Goal: Task Accomplishment & Management: Manage account settings

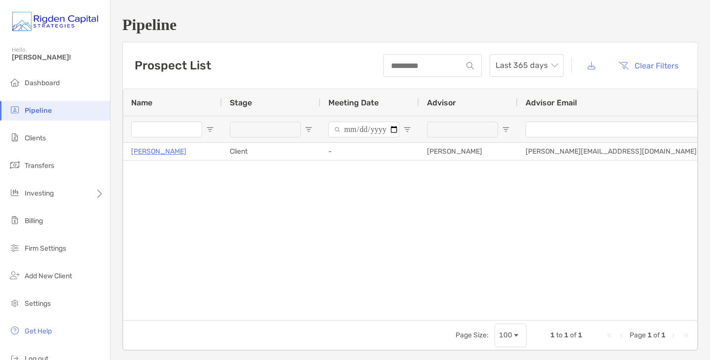
click at [12, 59] on span "[PERSON_NAME]!" at bounding box center [58, 57] width 92 height 8
click at [49, 88] on li "Dashboard" at bounding box center [55, 83] width 110 height 20
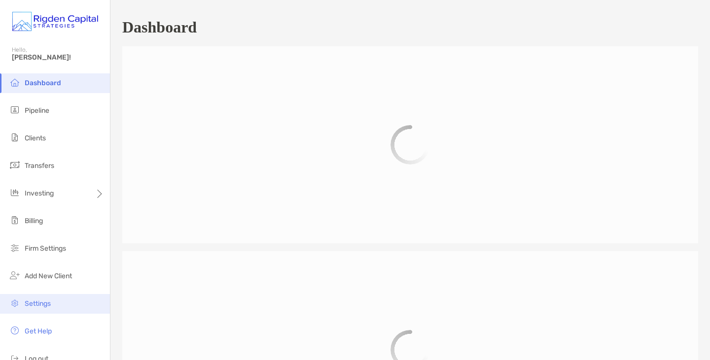
click at [51, 301] on span "Settings" at bounding box center [38, 304] width 26 height 8
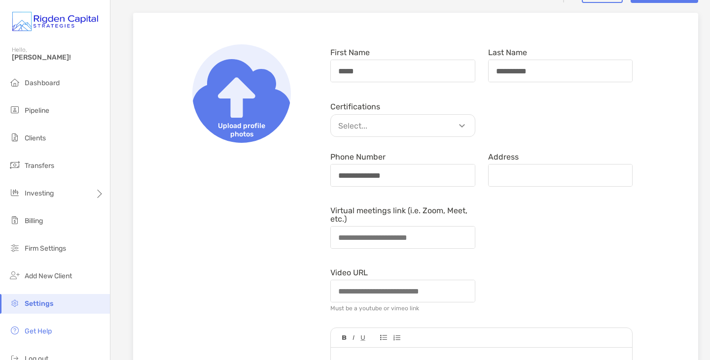
scroll to position [92, 0]
click at [456, 123] on p "Select..." at bounding box center [405, 125] width 144 height 12
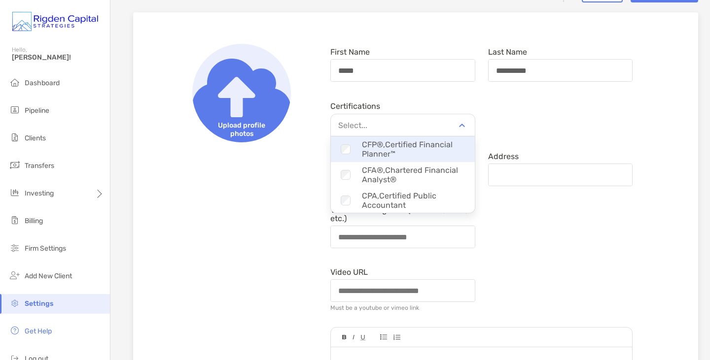
click at [417, 144] on div "Checkbox CFP®, Certified Financial Planner™" at bounding box center [403, 149] width 144 height 29
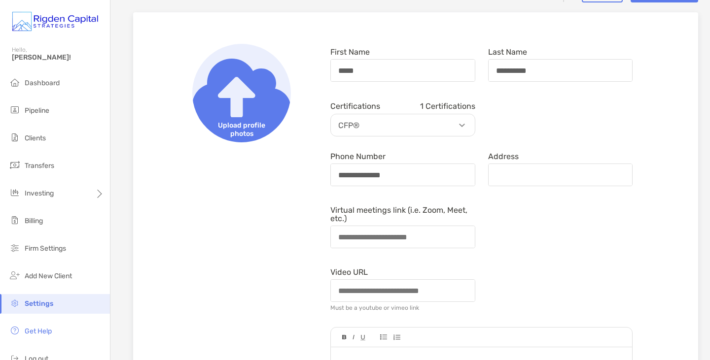
click at [531, 252] on form "**********" at bounding box center [481, 329] width 315 height 571
click at [456, 127] on p "CFP®" at bounding box center [405, 125] width 144 height 12
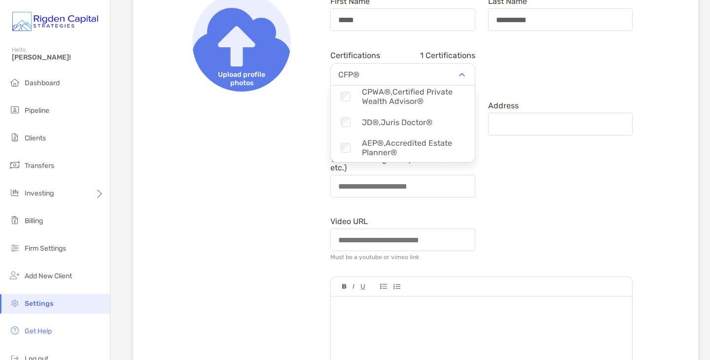
scroll to position [144, 0]
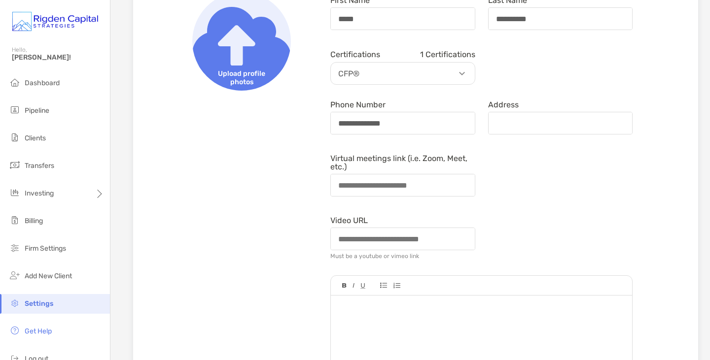
click at [552, 218] on div "Video URL Must be a youtube or vimeo link" at bounding box center [481, 237] width 315 height 51
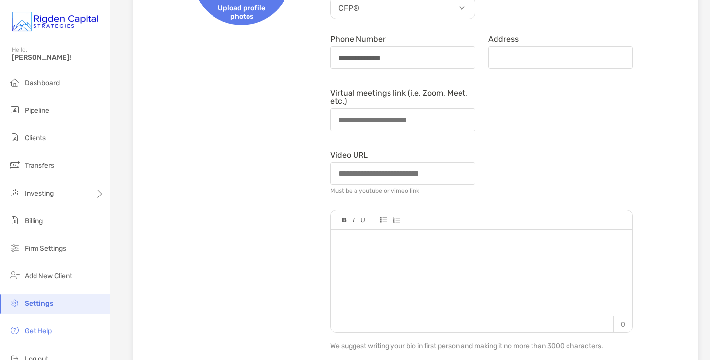
scroll to position [210, 0]
click at [398, 261] on div at bounding box center [481, 276] width 301 height 93
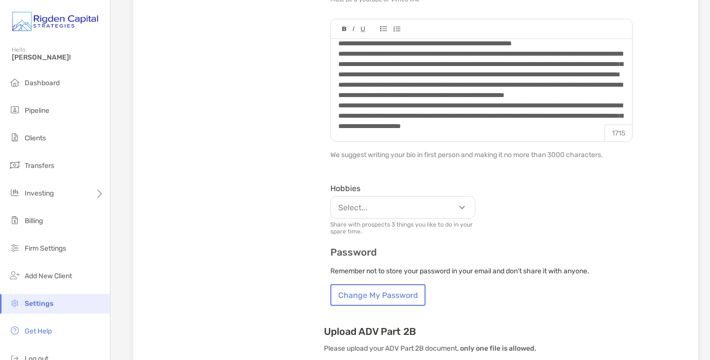
scroll to position [401, 0]
click at [453, 206] on p "Select..." at bounding box center [405, 207] width 144 height 12
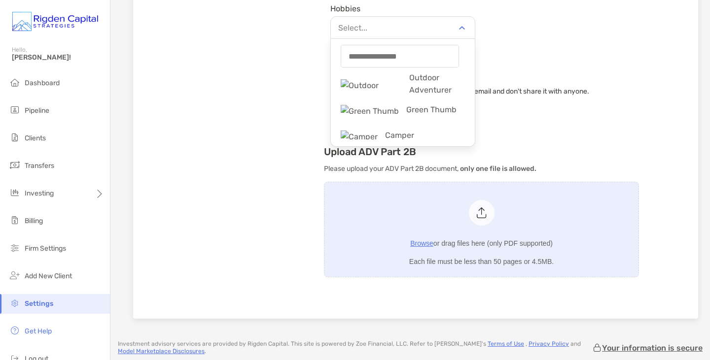
scroll to position [102, 0]
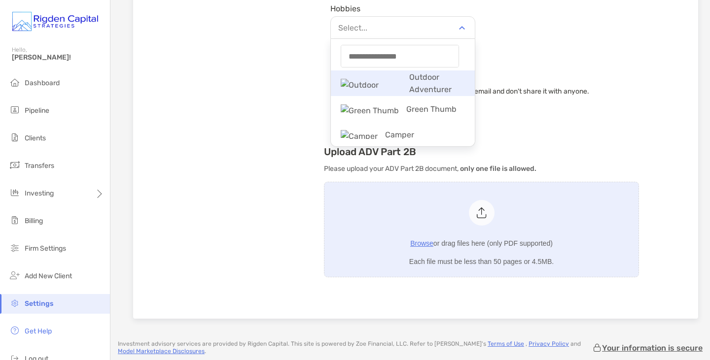
click at [439, 84] on p "Outdoor Adventurer" at bounding box center [403, 83] width 144 height 35
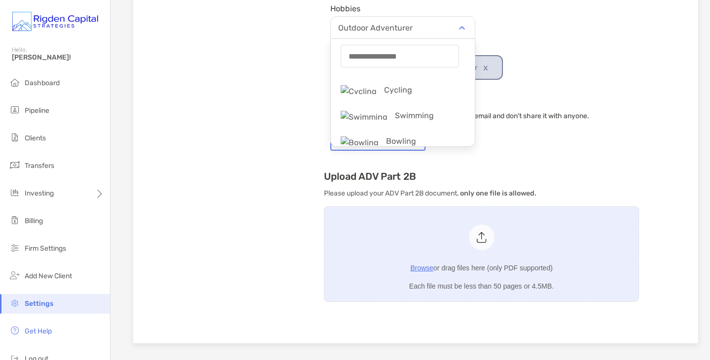
scroll to position [429, 0]
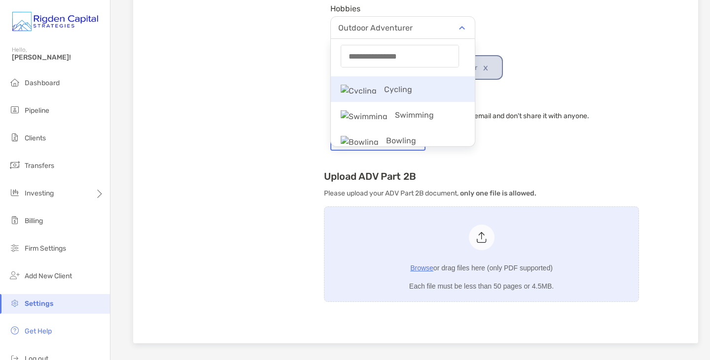
click at [431, 94] on p "Cycling" at bounding box center [403, 89] width 144 height 22
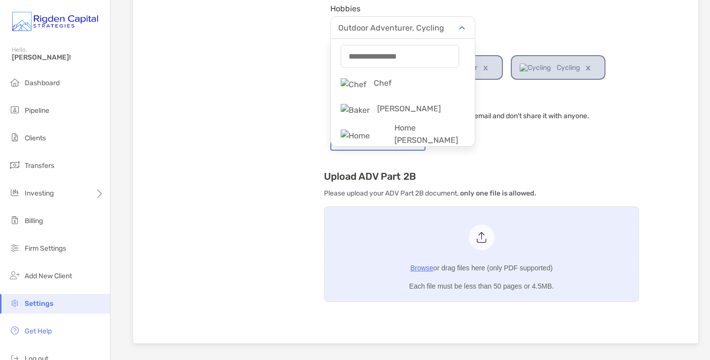
scroll to position [543, 0]
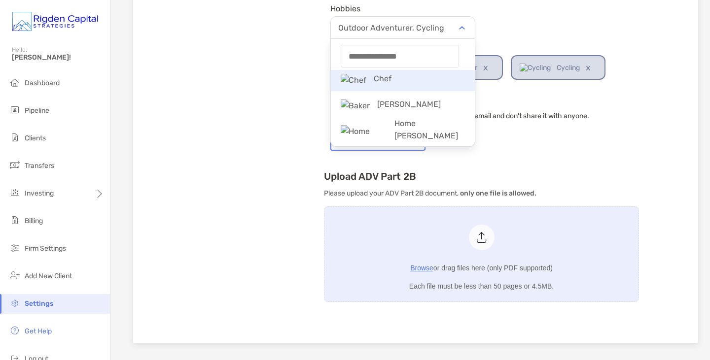
click at [420, 82] on p "Chef" at bounding box center [403, 79] width 144 height 22
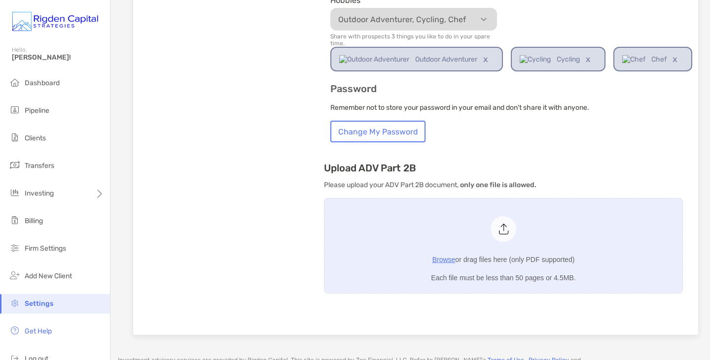
scroll to position [572, 0]
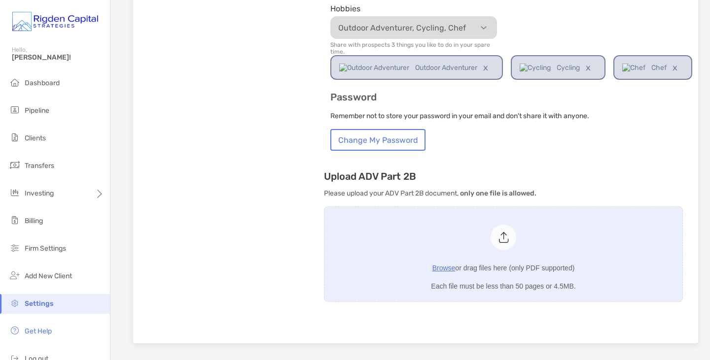
click at [591, 69] on link "x" at bounding box center [588, 67] width 17 height 23
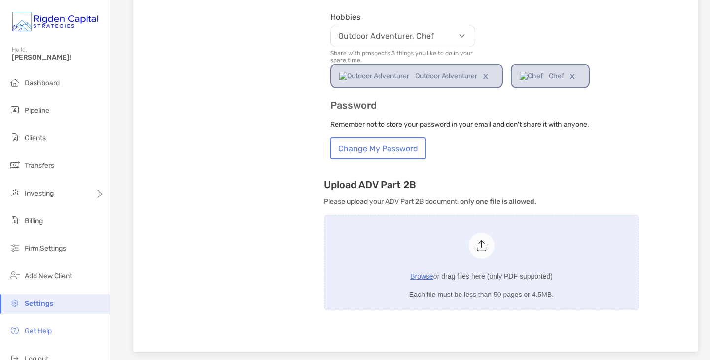
scroll to position [159, 0]
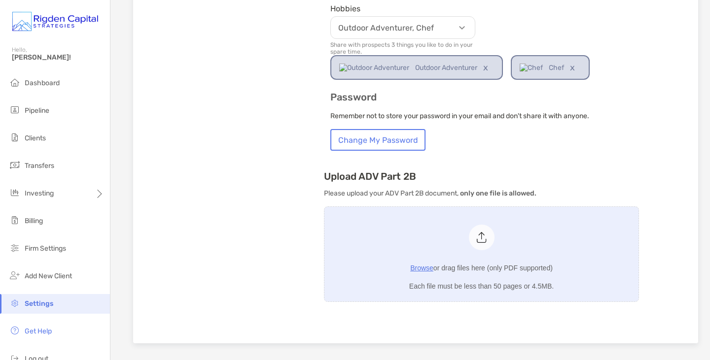
click at [456, 27] on p "Outdoor Adventurer, Chef" at bounding box center [405, 28] width 144 height 12
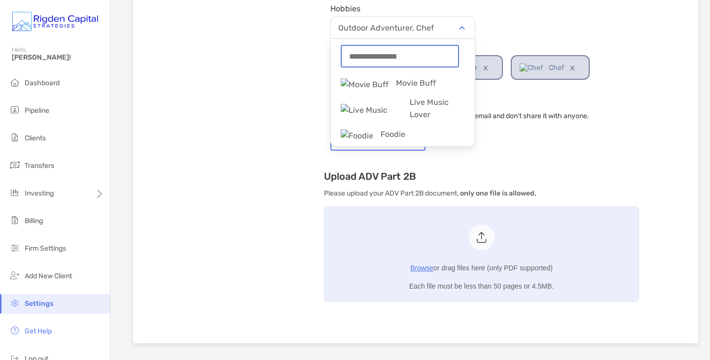
click at [392, 52] on input "string" at bounding box center [400, 56] width 116 height 21
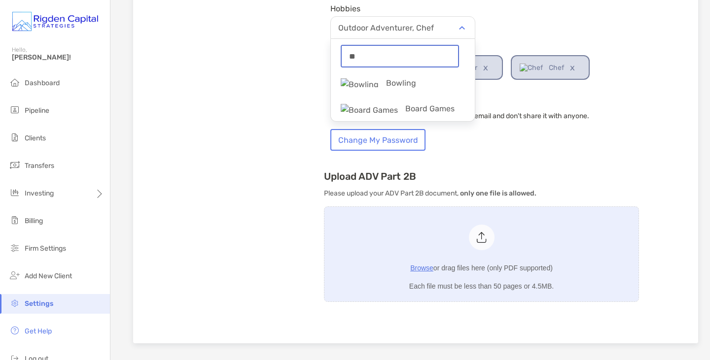
type input "*"
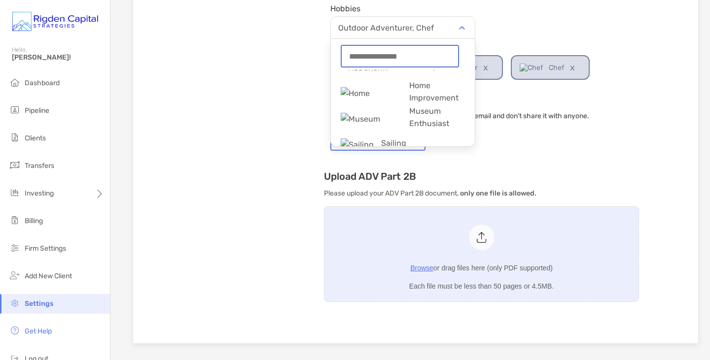
scroll to position [1333, 0]
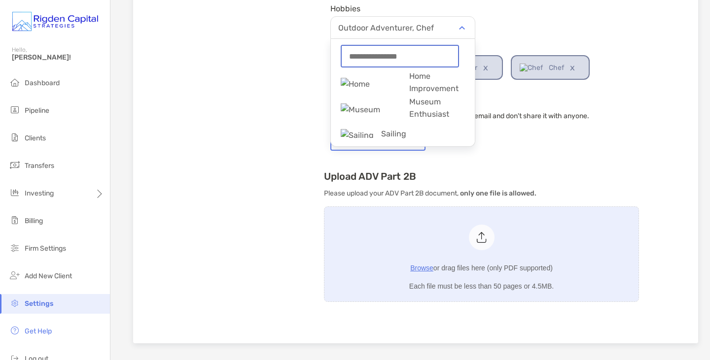
click at [378, 54] on input "string" at bounding box center [400, 56] width 116 height 21
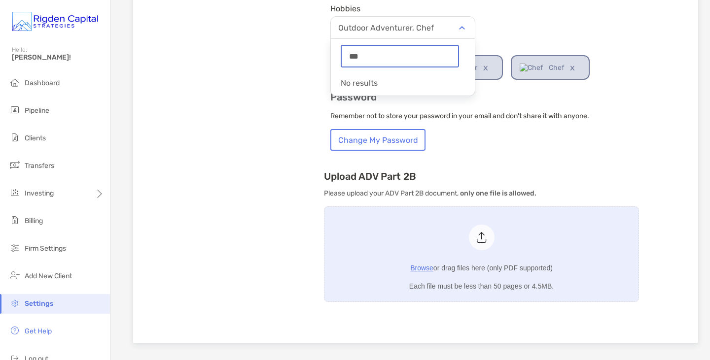
scroll to position [0, 0]
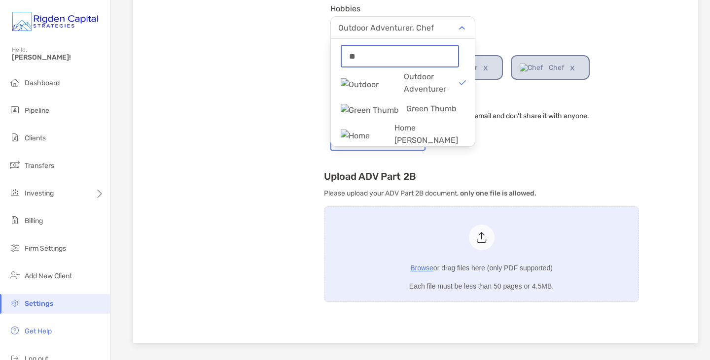
type input "*"
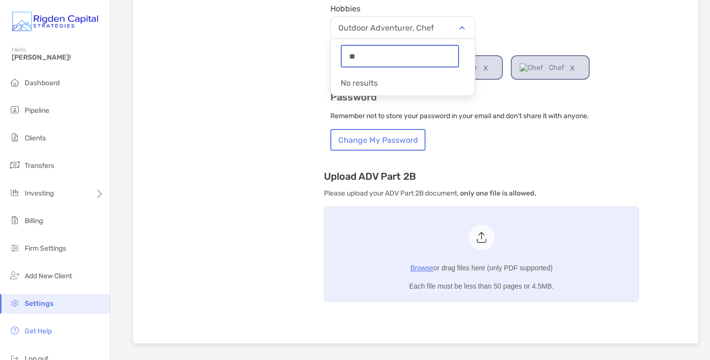
type input "*"
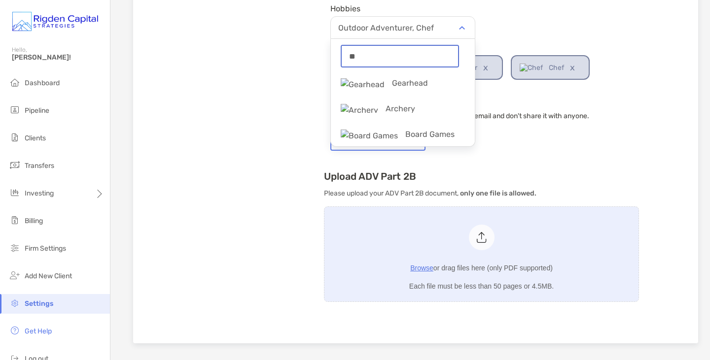
type input "*"
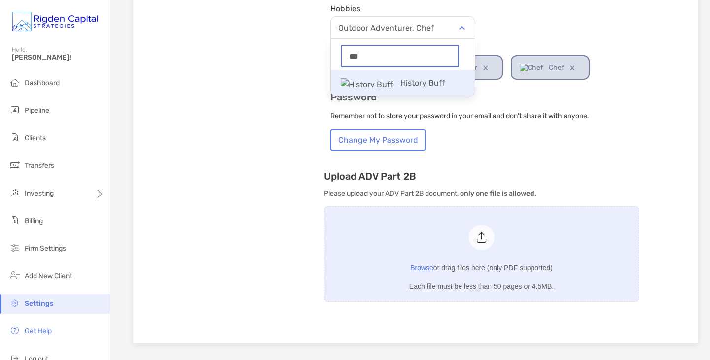
type input "***"
click at [383, 87] on p "History Buff" at bounding box center [403, 83] width 144 height 22
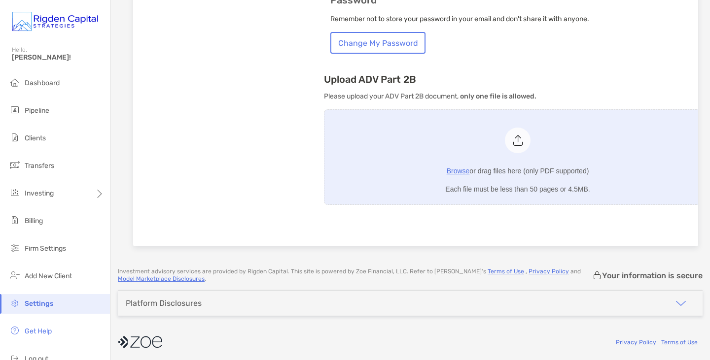
scroll to position [672, 0]
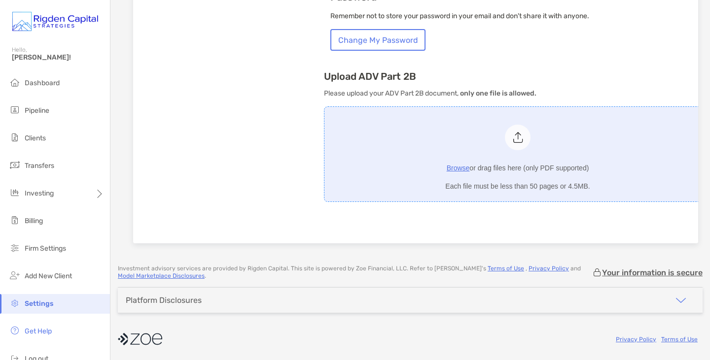
click at [525, 129] on div at bounding box center [518, 138] width 26 height 26
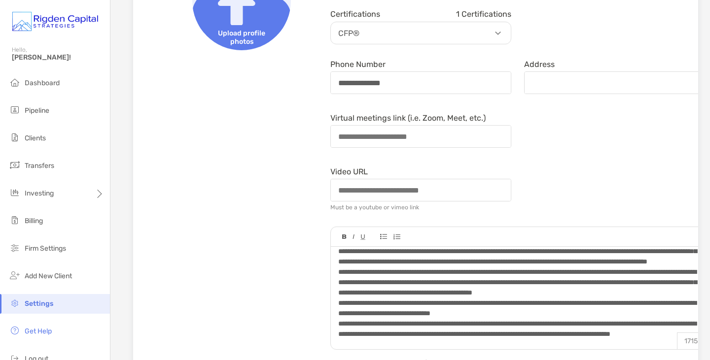
scroll to position [0, 0]
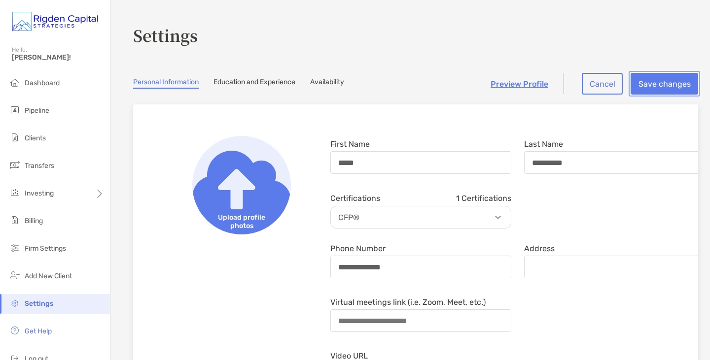
click at [678, 81] on button "Save changes" at bounding box center [664, 84] width 68 height 22
click at [245, 212] on span "Upload profile photos" at bounding box center [241, 221] width 99 height 25
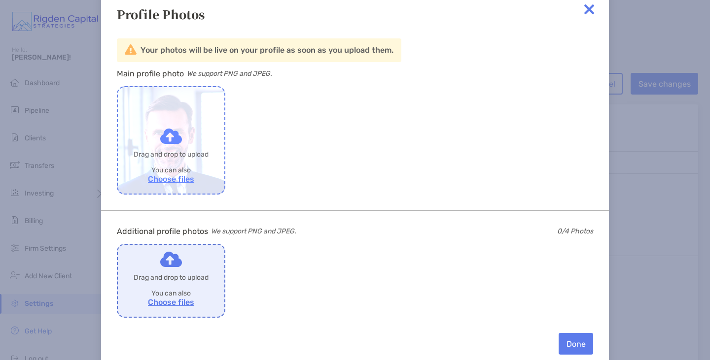
click at [178, 182] on label "Drop to share with [PERSON_NAME]" at bounding box center [171, 140] width 106 height 106
click at [0, 0] on input "Drop to share with [PERSON_NAME]" at bounding box center [0, 0] width 0 height 0
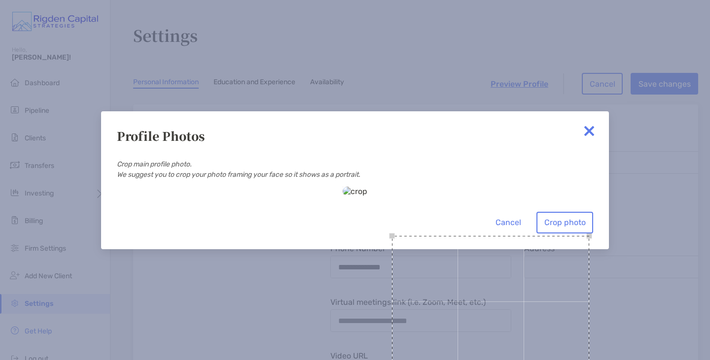
click at [424, 234] on div "Cancel Crop photo" at bounding box center [355, 210] width 476 height 47
click at [416, 246] on div "Use the arrow keys to move the crop selection area" at bounding box center [514, 334] width 197 height 197
click at [420, 236] on div "Use the arrow keys to move the crop selection area" at bounding box center [518, 334] width 197 height 197
click at [581, 234] on button "Crop photo" at bounding box center [564, 223] width 57 height 22
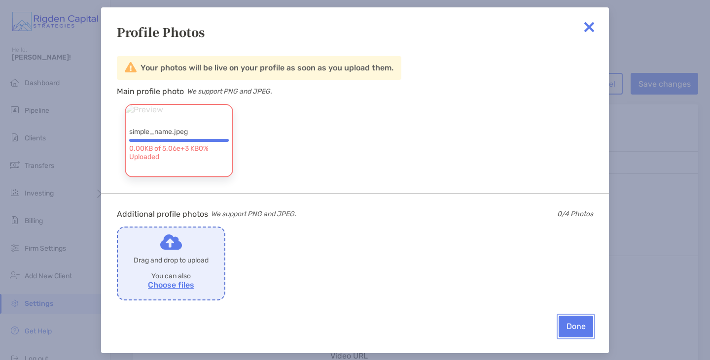
click at [563, 324] on button "Done" at bounding box center [575, 327] width 35 height 22
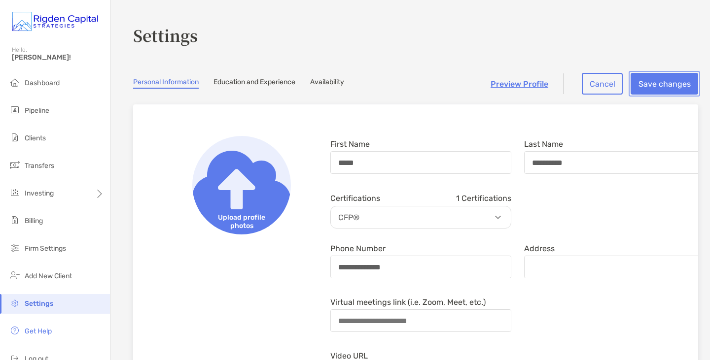
click at [659, 83] on button "Save changes" at bounding box center [664, 84] width 68 height 22
click at [525, 84] on link "Preview Profile" at bounding box center [519, 83] width 58 height 9
click at [240, 216] on span "Upload profile photos" at bounding box center [241, 221] width 99 height 25
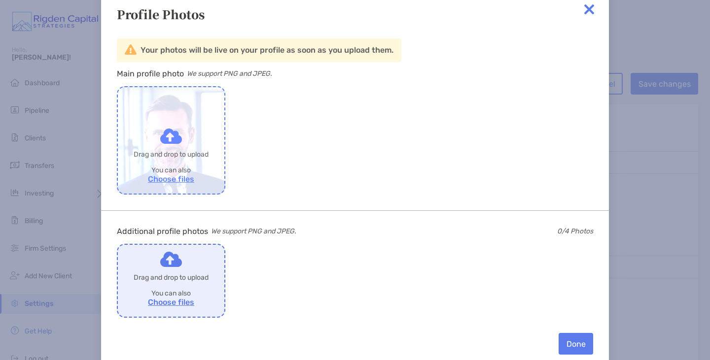
click at [177, 139] on label "Drop to share with [PERSON_NAME]" at bounding box center [171, 140] width 106 height 106
click at [0, 0] on input "Drop to share with [PERSON_NAME]" at bounding box center [0, 0] width 0 height 0
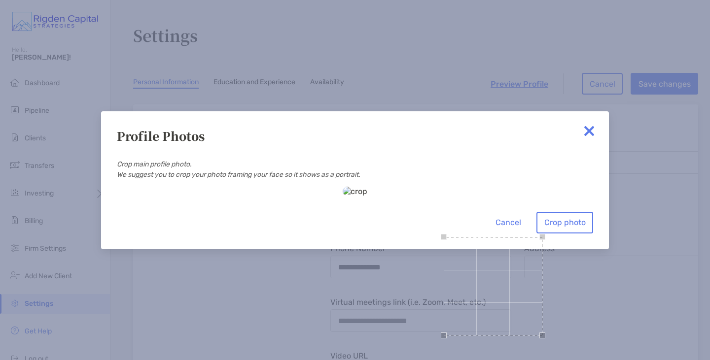
click at [444, 237] on div "Use the arrow keys to move the crop selection area" at bounding box center [493, 286] width 99 height 99
click at [439, 234] on div "Cancel Crop photo" at bounding box center [355, 210] width 476 height 47
click at [440, 261] on div "Use the arrow keys to move the crop selection area" at bounding box center [522, 320] width 164 height 164
click at [235, 234] on div "Cancel Crop photo" at bounding box center [355, 210] width 476 height 47
click at [423, 254] on div "Use the arrow keys to move the crop selection area" at bounding box center [520, 325] width 195 height 195
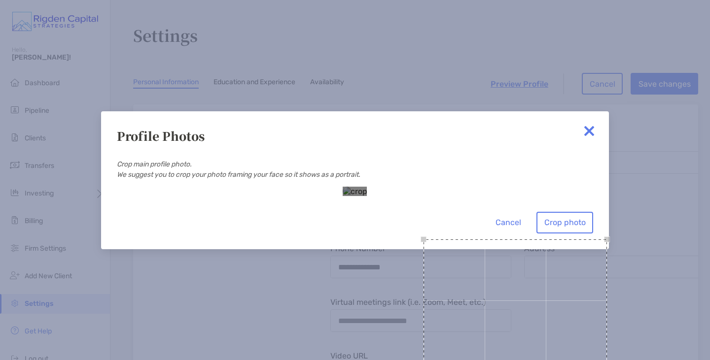
click at [367, 187] on div at bounding box center [355, 191] width 25 height 9
click at [343, 187] on div at bounding box center [355, 191] width 25 height 9
click at [433, 241] on div "Use the arrow keys to move the crop selection area" at bounding box center [521, 329] width 176 height 176
click at [572, 234] on button "Crop photo" at bounding box center [564, 223] width 57 height 22
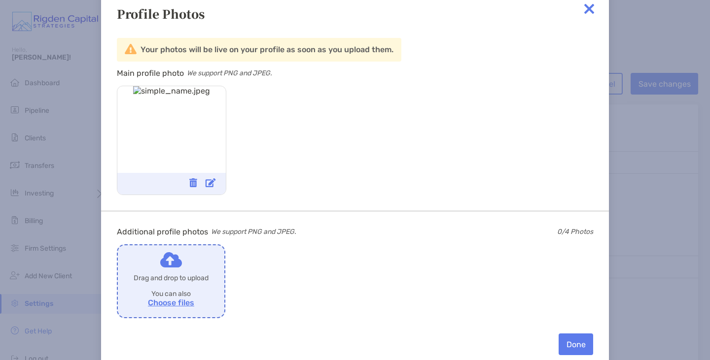
click at [200, 129] on img at bounding box center [171, 140] width 77 height 108
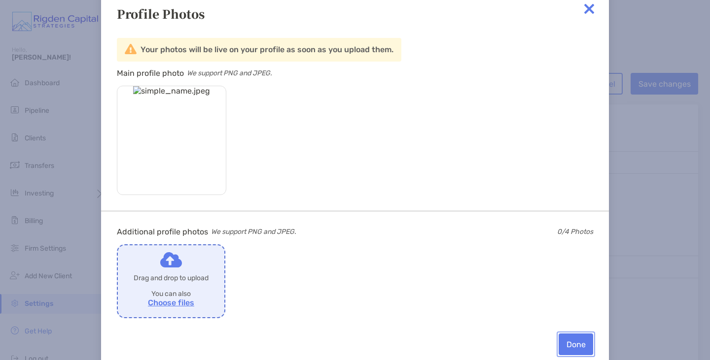
click at [578, 348] on button "Done" at bounding box center [575, 345] width 35 height 22
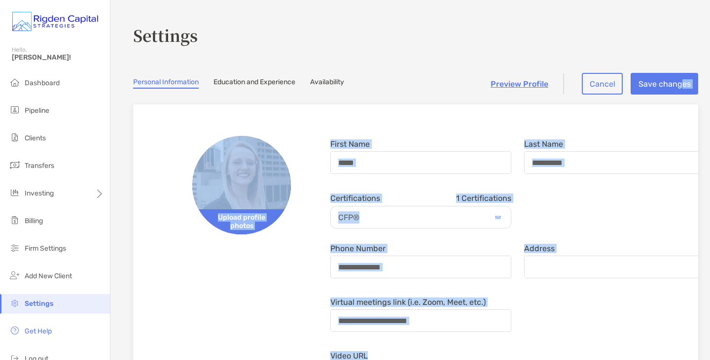
drag, startPoint x: 578, startPoint y: 348, endPoint x: 675, endPoint y: 76, distance: 288.9
click at [675, 76] on button "Save changes" at bounding box center [664, 84] width 68 height 22
click at [655, 84] on button "Save changes" at bounding box center [664, 84] width 68 height 22
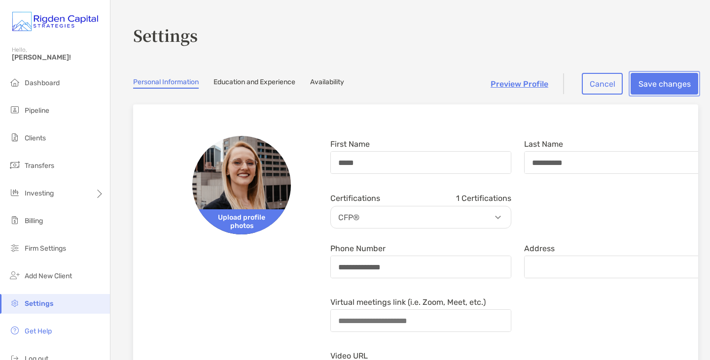
click at [659, 77] on button "Save changes" at bounding box center [664, 84] width 68 height 22
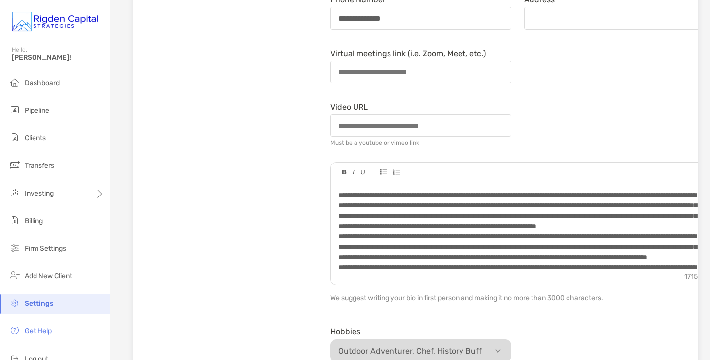
scroll to position [368, 0]
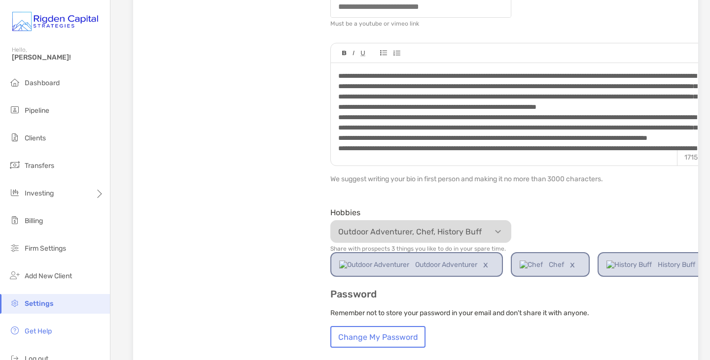
click at [576, 264] on link "x" at bounding box center [572, 264] width 17 height 23
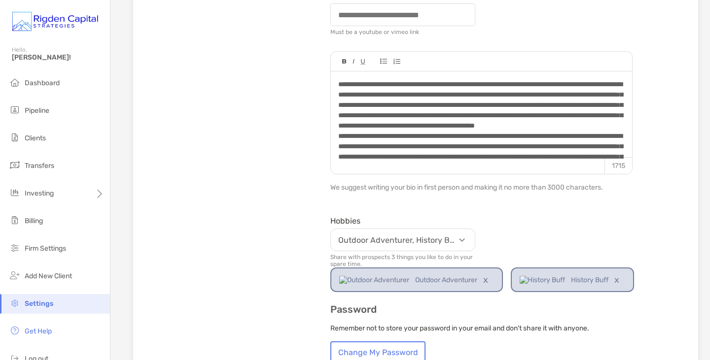
scroll to position [377, 0]
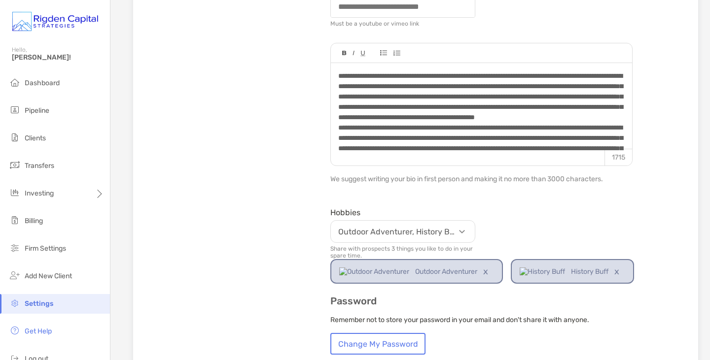
click at [468, 235] on p "Outdoor Adventurer, History Buff" at bounding box center [405, 232] width 144 height 12
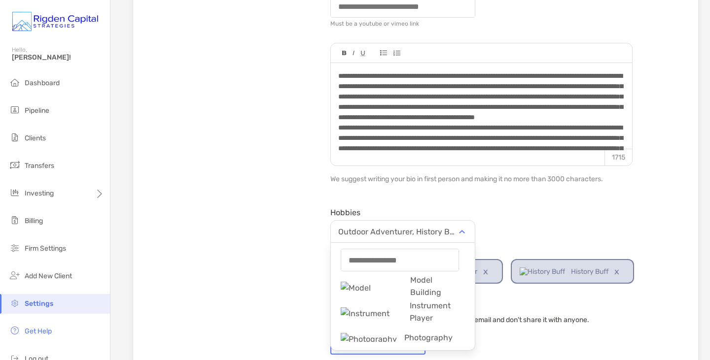
scroll to position [1236, 0]
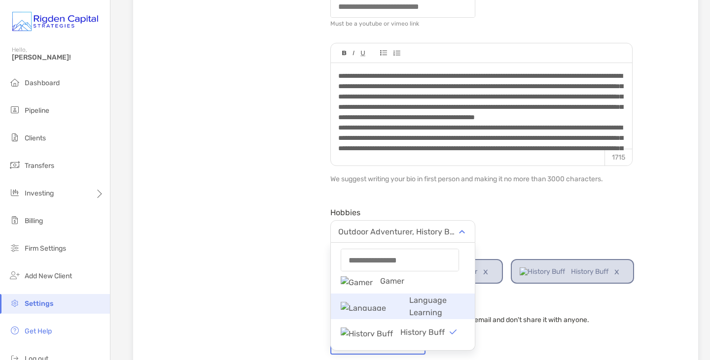
click at [394, 310] on img at bounding box center [371, 306] width 61 height 9
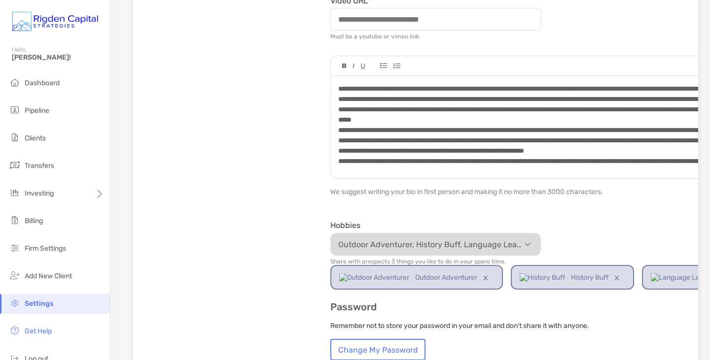
scroll to position [0, 129]
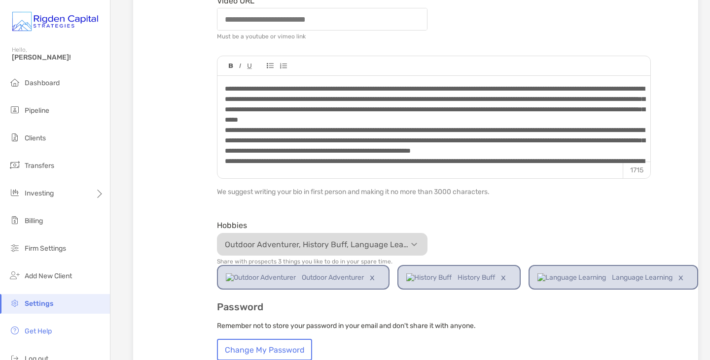
click at [675, 278] on link "x" at bounding box center [680, 277] width 17 height 23
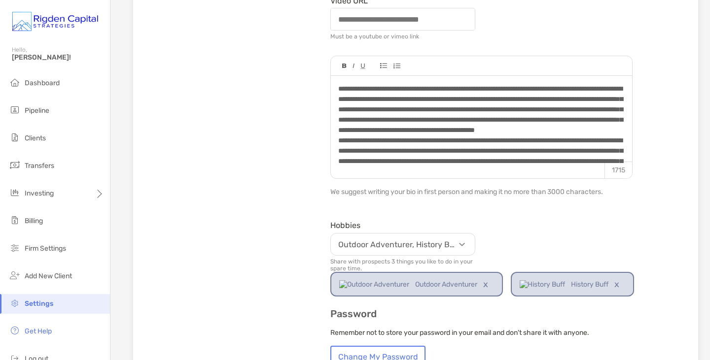
scroll to position [611, 0]
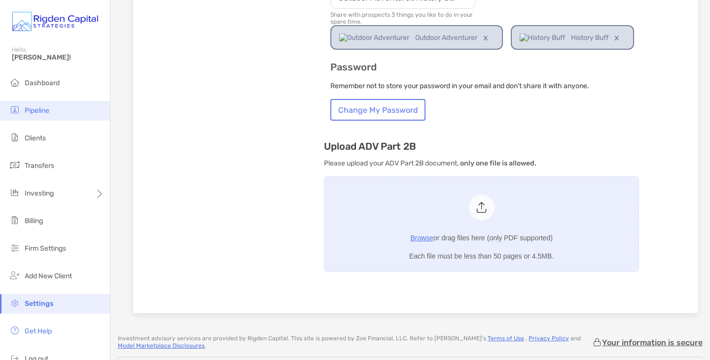
click at [48, 119] on li "Pipeline" at bounding box center [55, 111] width 110 height 20
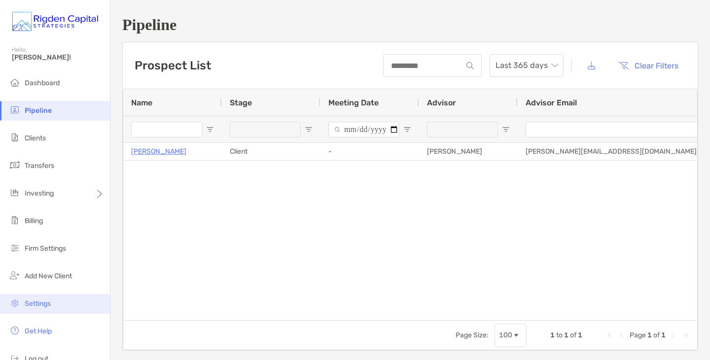
click at [58, 306] on li "Settings" at bounding box center [55, 304] width 110 height 20
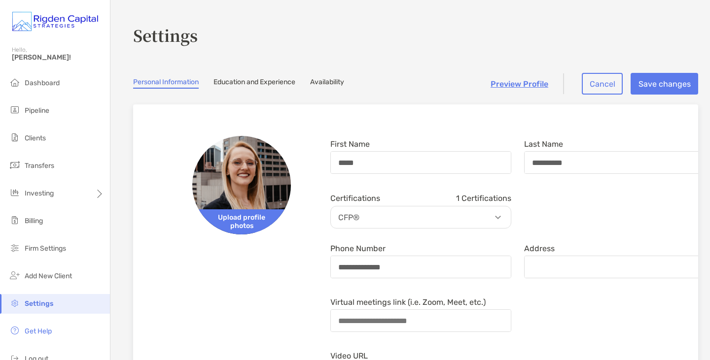
click at [331, 83] on link "Availability" at bounding box center [327, 83] width 34 height 11
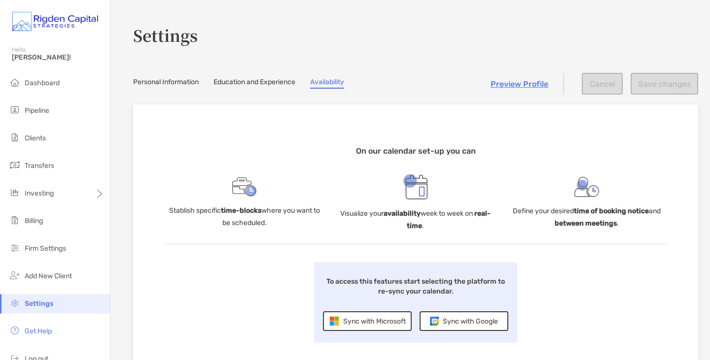
click at [168, 73] on section "Settings Personal Information Education and Experience Availability Preview Pro…" at bounding box center [409, 205] width 599 height 411
click at [174, 83] on link "Personal Information" at bounding box center [166, 83] width 66 height 11
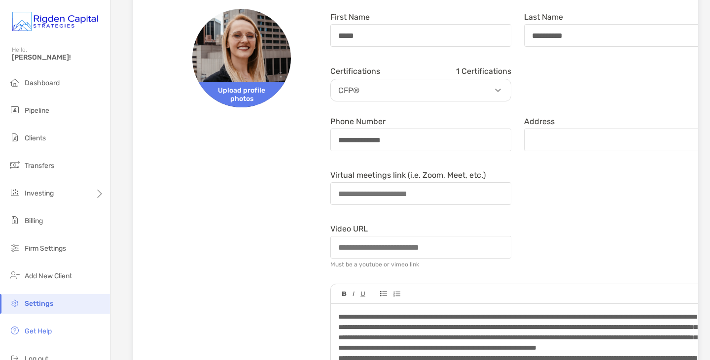
scroll to position [128, 0]
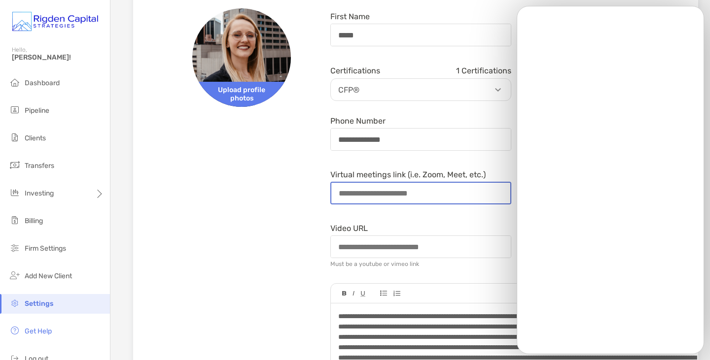
click at [382, 199] on input "Virtual meetings link (i.e. Zoom, Meet, etc.)" at bounding box center [420, 193] width 179 height 21
paste input "**********"
type input "**********"
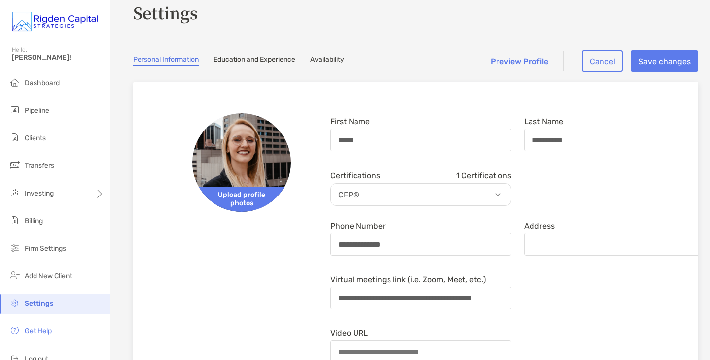
scroll to position [0, 0]
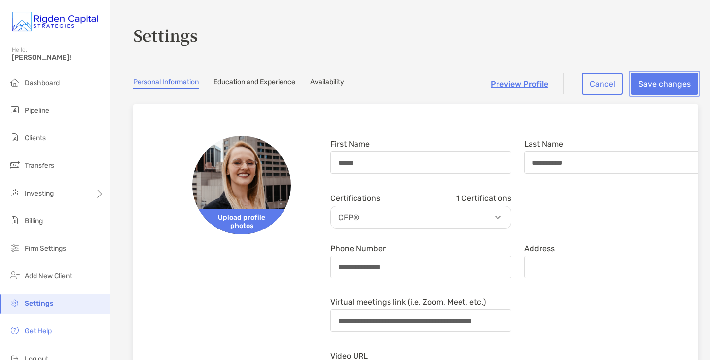
click at [663, 79] on button "Save changes" at bounding box center [664, 84] width 68 height 22
click at [262, 87] on link "Education and Experience" at bounding box center [254, 83] width 82 height 11
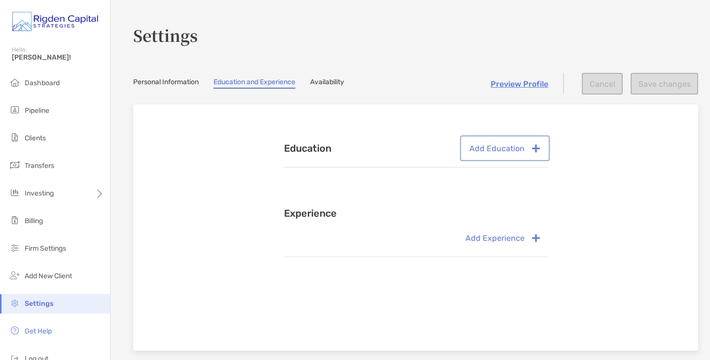
click at [521, 143] on button "Add Education" at bounding box center [505, 149] width 86 height 22
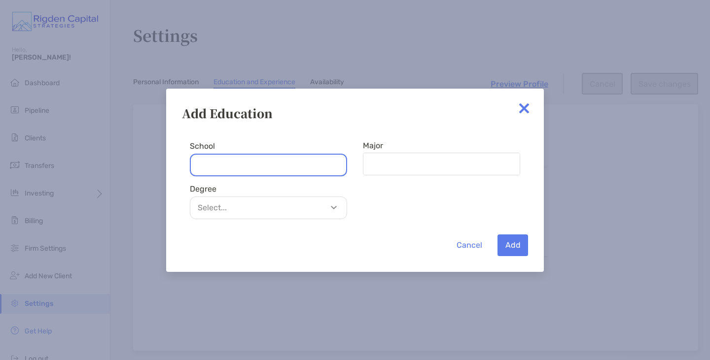
click at [285, 172] on input "School" at bounding box center [268, 165] width 157 height 23
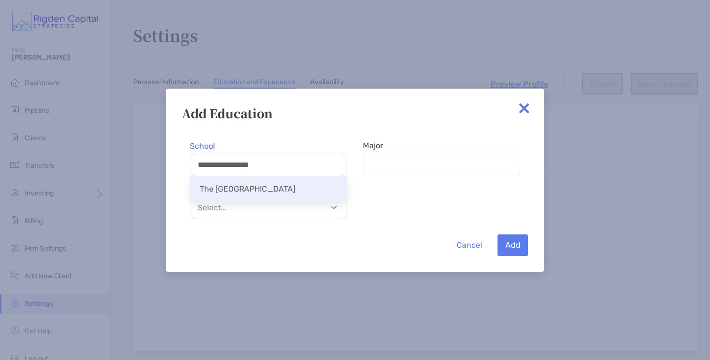
click at [293, 184] on li "The [GEOGRAPHIC_DATA]" at bounding box center [268, 188] width 157 height 25
type input "**********"
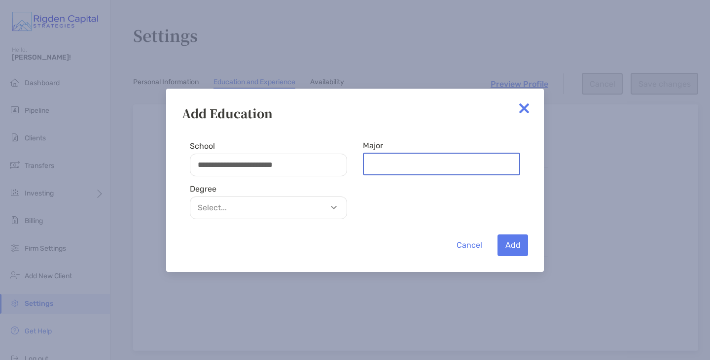
click at [390, 163] on input "Major" at bounding box center [441, 164] width 155 height 21
click at [338, 209] on p "Select..." at bounding box center [271, 208] width 156 height 12
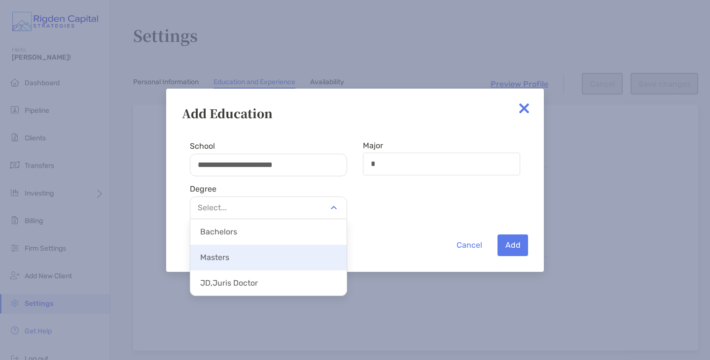
click at [314, 257] on p "Masters" at bounding box center [268, 257] width 156 height 22
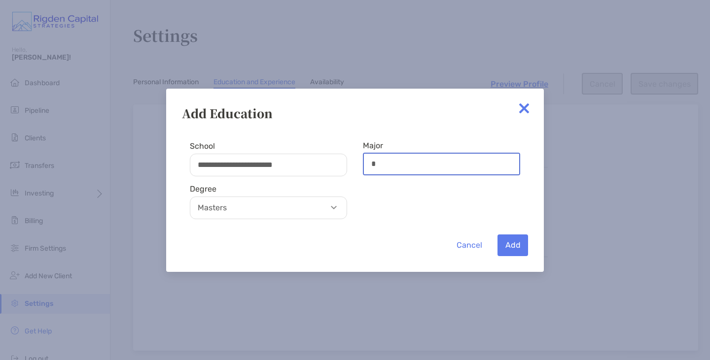
click at [434, 160] on input "*" at bounding box center [441, 164] width 155 height 21
type input "**********"
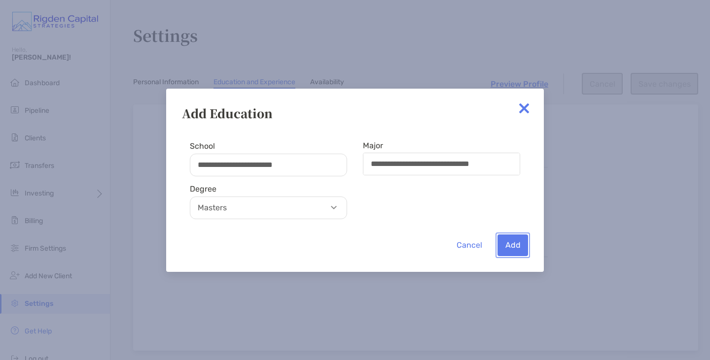
click at [519, 244] on button "Add" at bounding box center [512, 246] width 31 height 22
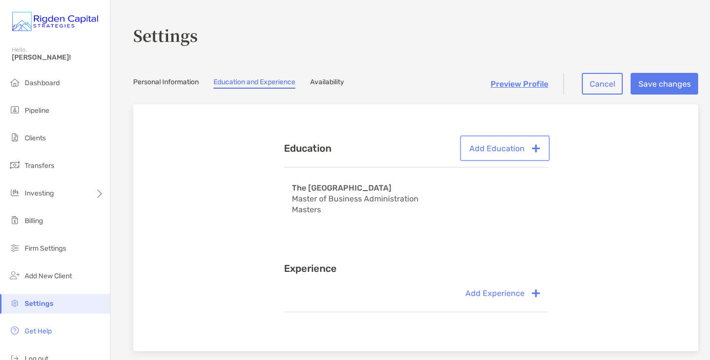
click at [513, 148] on button "Add Education" at bounding box center [505, 149] width 86 height 22
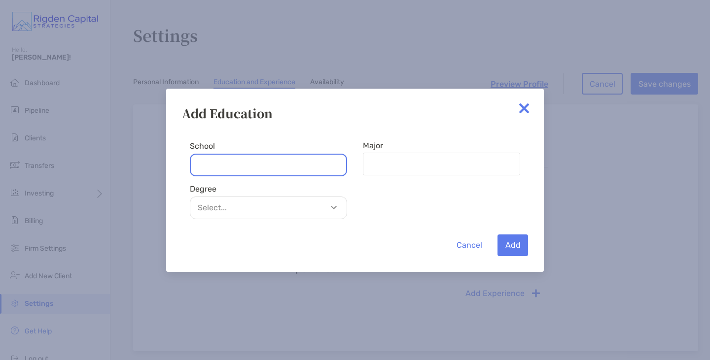
click at [275, 159] on input "School" at bounding box center [268, 165] width 157 height 23
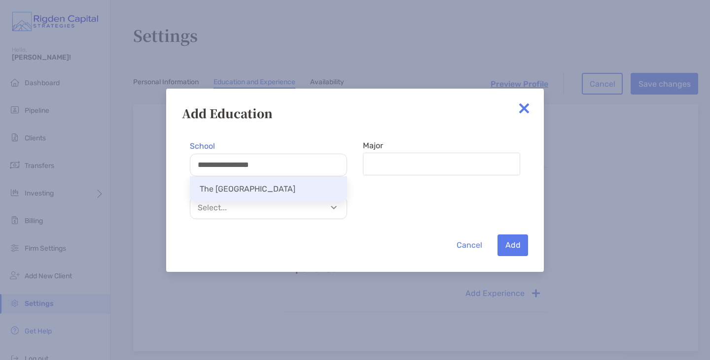
click at [291, 192] on li "The [GEOGRAPHIC_DATA]" at bounding box center [268, 188] width 157 height 25
type input "**********"
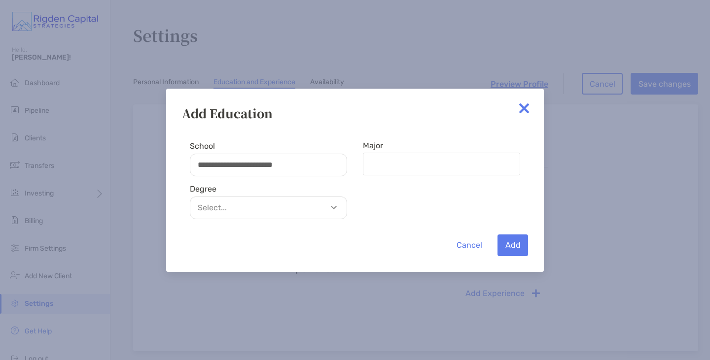
click at [419, 152] on div "Major" at bounding box center [441, 158] width 157 height 34
click at [429, 164] on input "Major" at bounding box center [441, 164] width 155 height 21
type input "**********"
click at [338, 208] on p "Select..." at bounding box center [271, 208] width 156 height 12
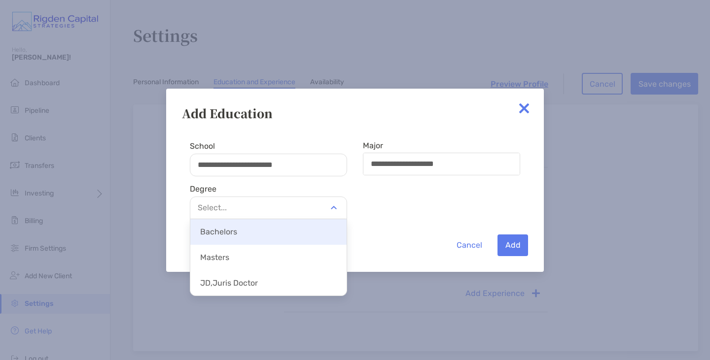
click at [317, 241] on p "Bachelors" at bounding box center [268, 232] width 156 height 22
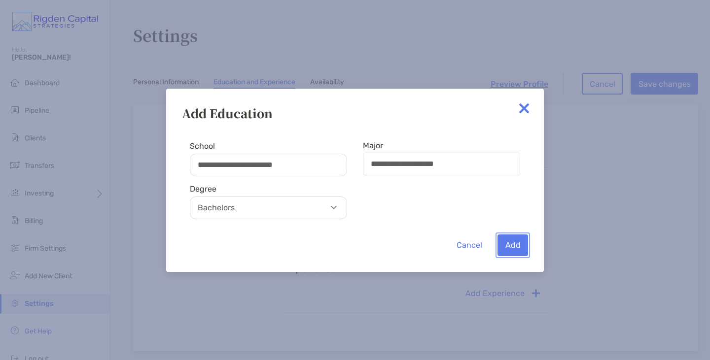
click at [511, 242] on button "Add" at bounding box center [512, 246] width 31 height 22
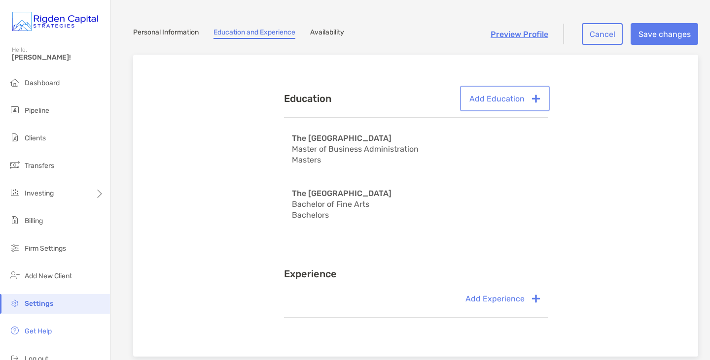
scroll to position [48, 0]
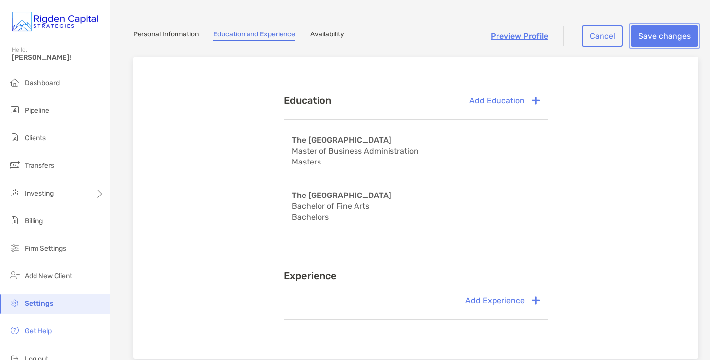
click at [660, 41] on button "Save changes" at bounding box center [664, 36] width 68 height 22
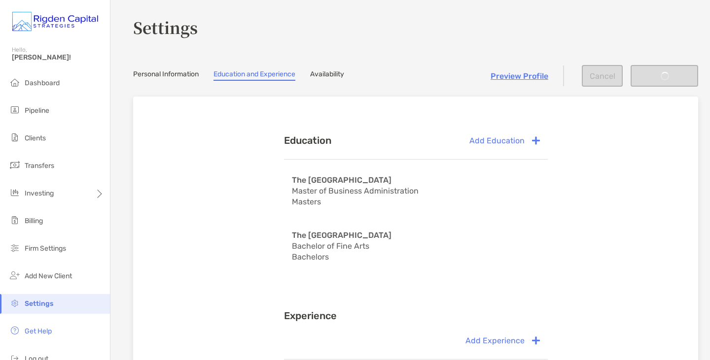
scroll to position [0, 0]
